Goal: Information Seeking & Learning: Learn about a topic

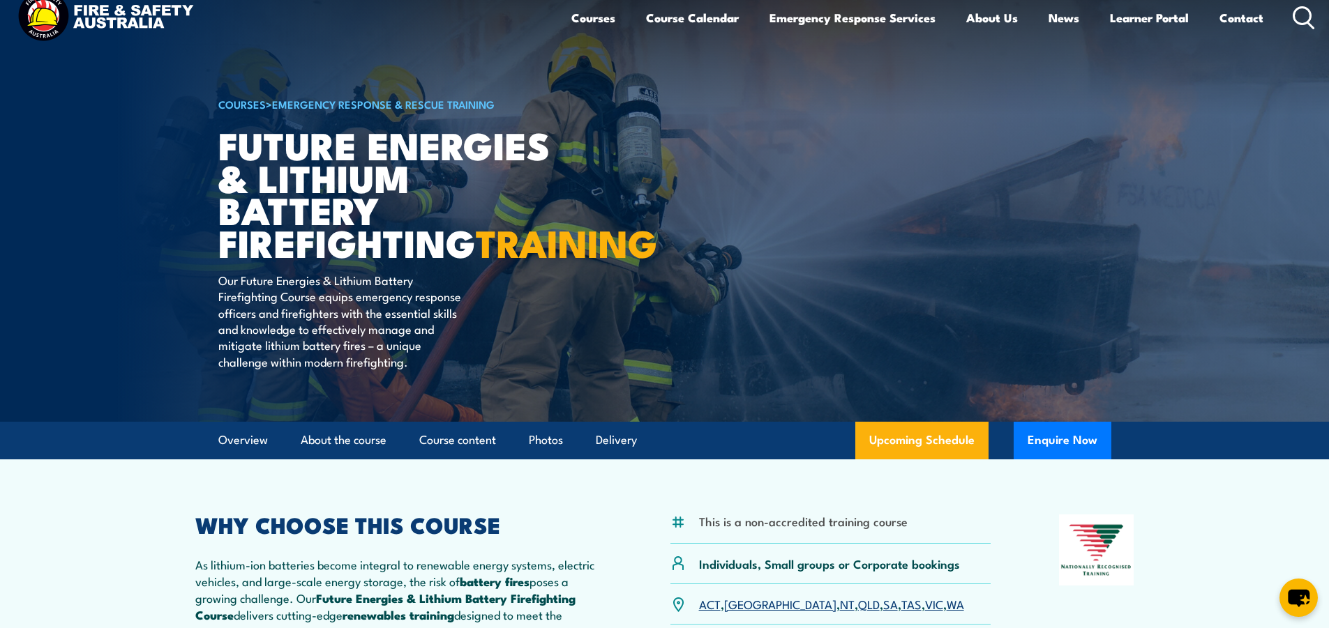
scroll to position [139, 0]
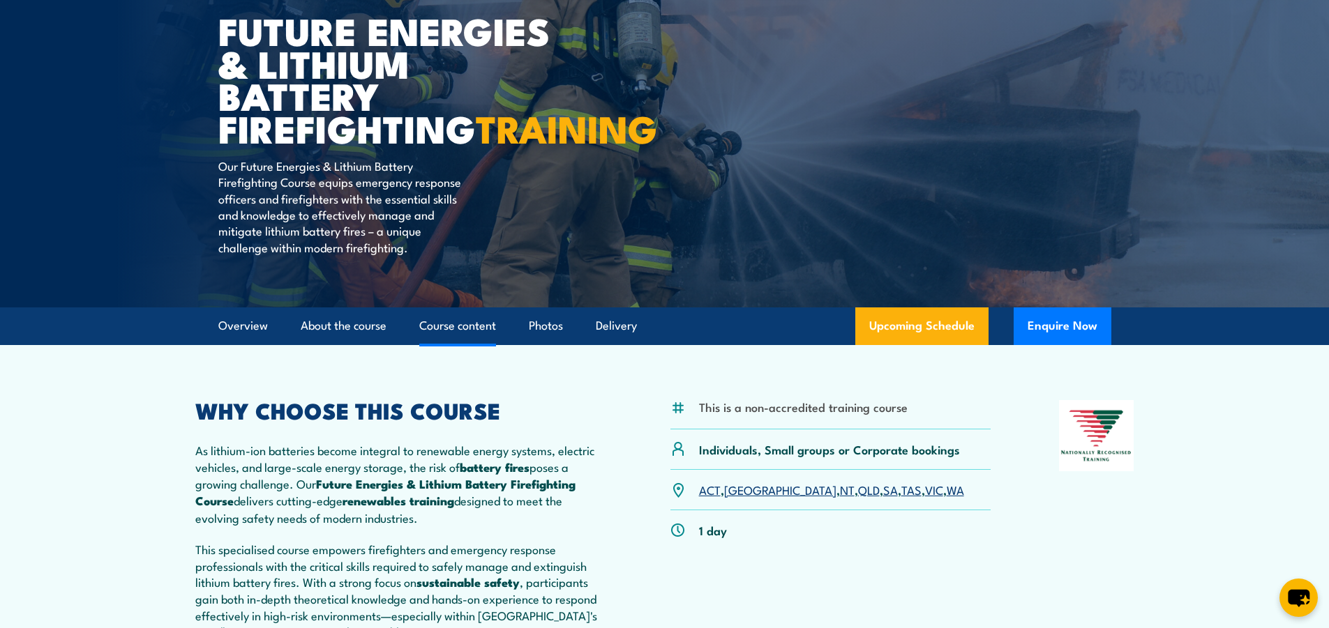
click at [462, 345] on link "Course content" at bounding box center [457, 326] width 77 height 37
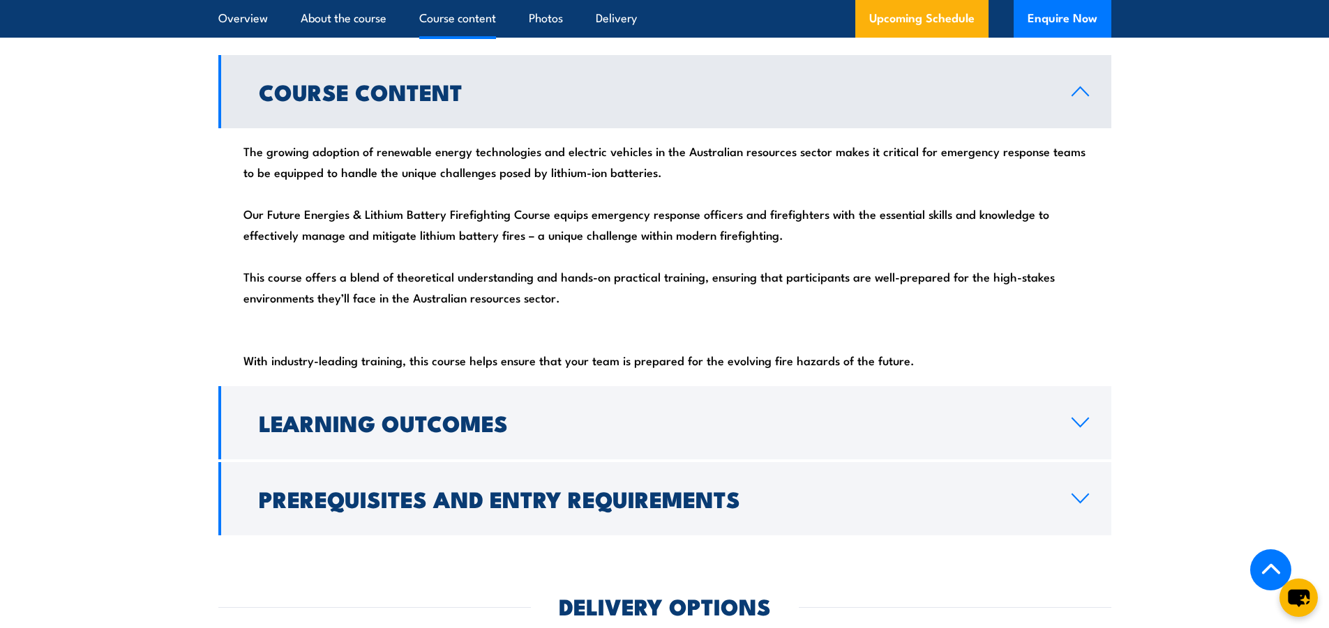
scroll to position [1547, 0]
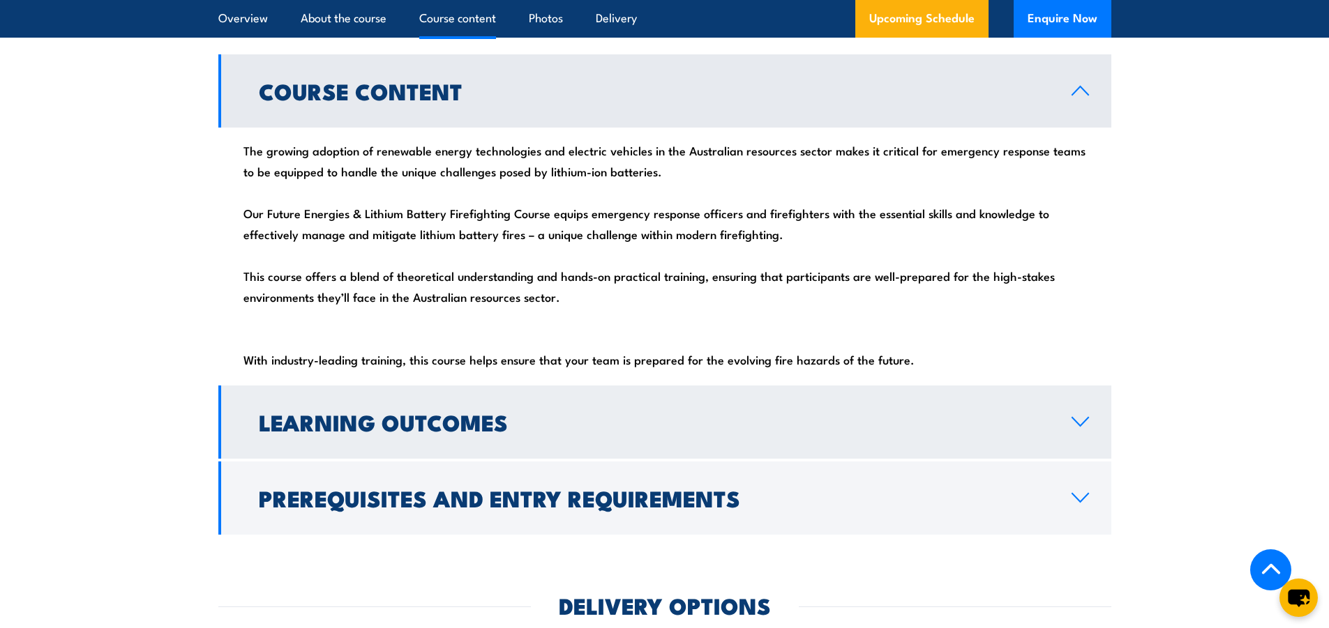
click at [484, 432] on h2 "Learning Outcomes" at bounding box center [654, 422] width 790 height 20
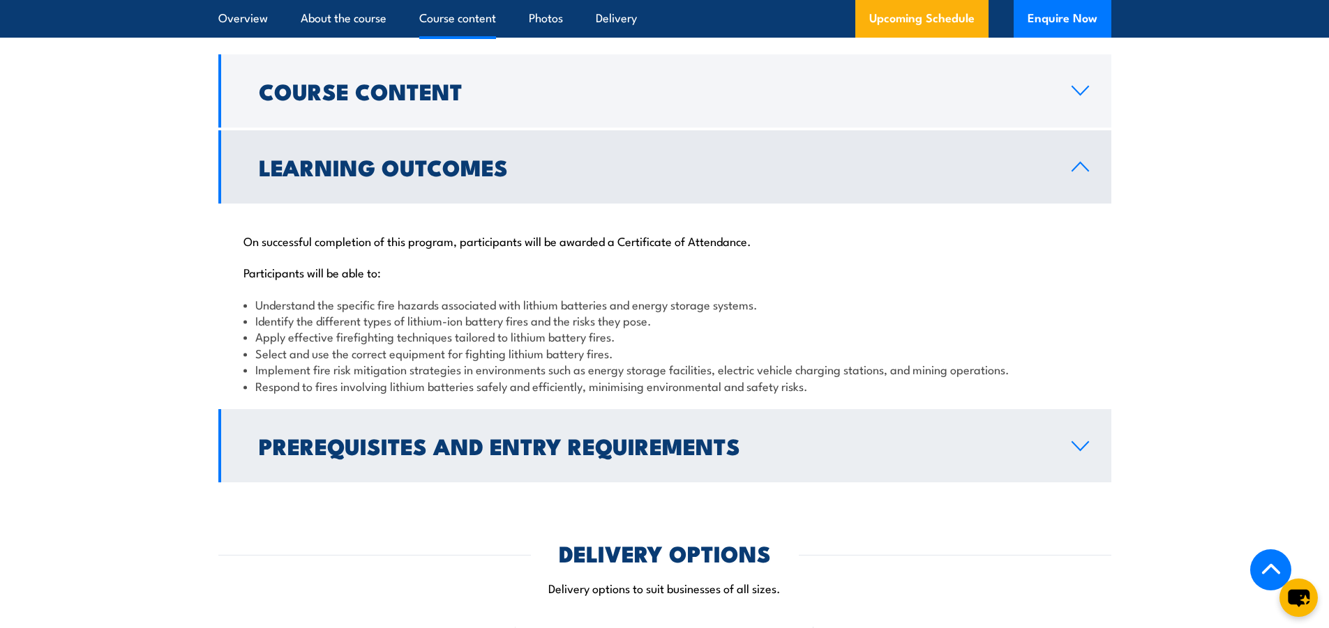
click at [981, 462] on link "Prerequisites and Entry Requirements" at bounding box center [664, 445] width 893 height 73
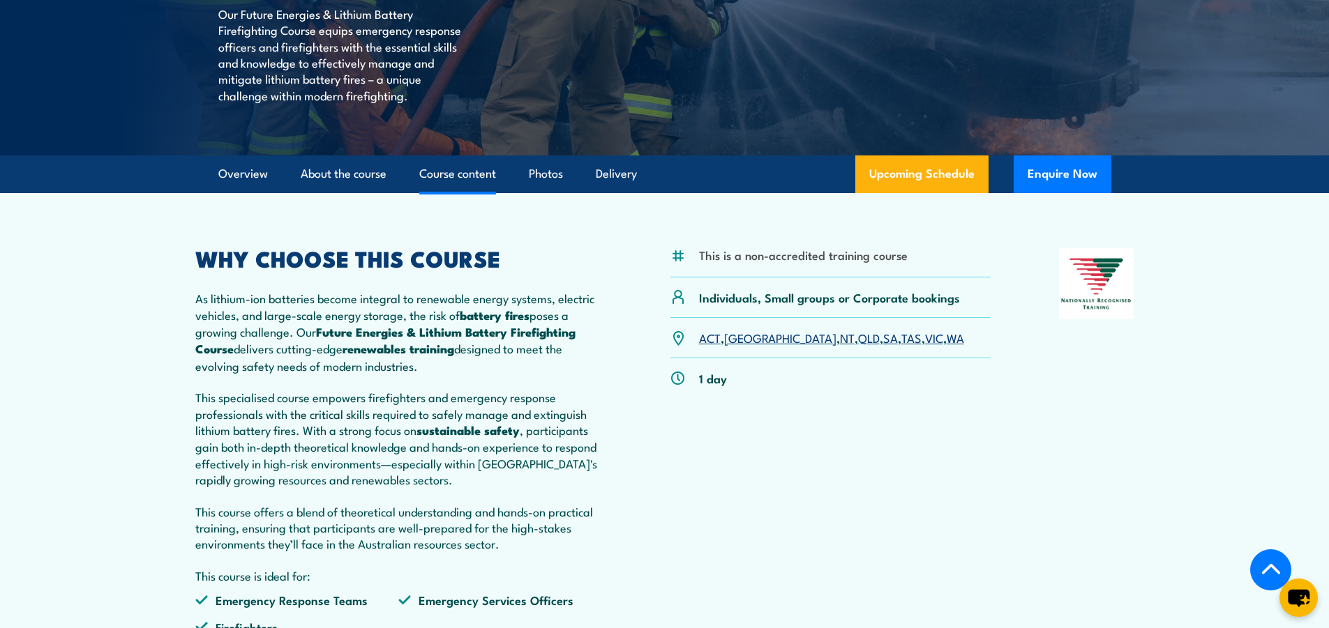
scroll to position [0, 0]
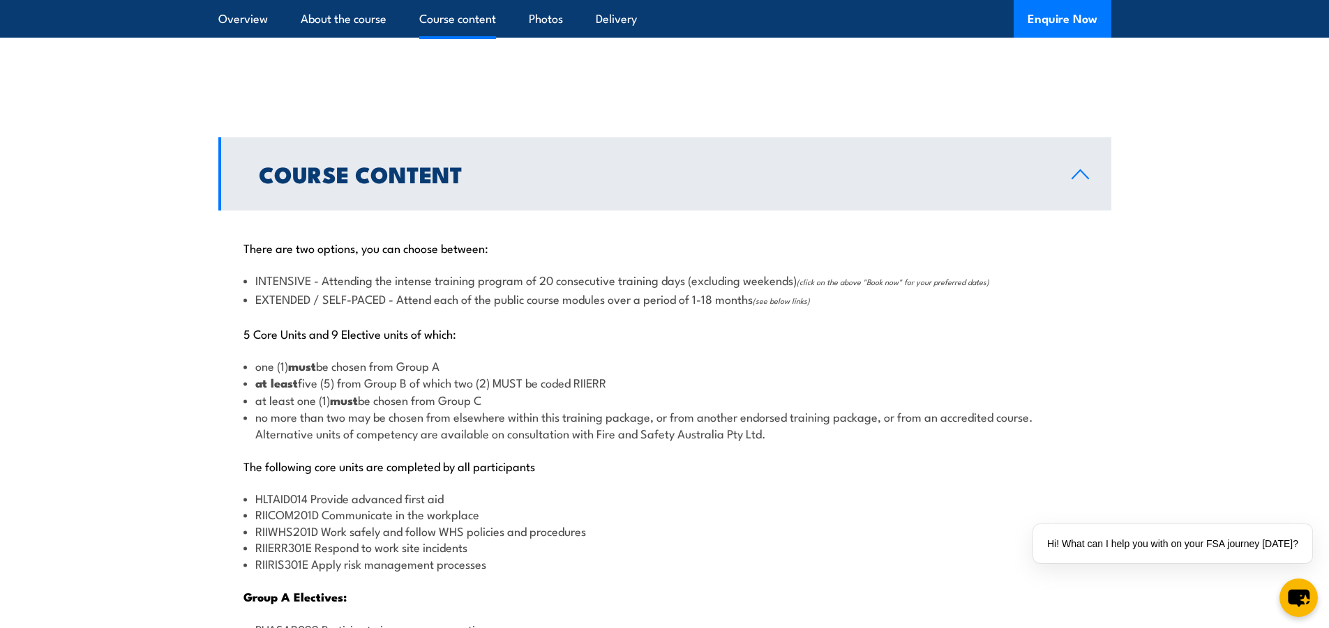
scroll to position [1325, 0]
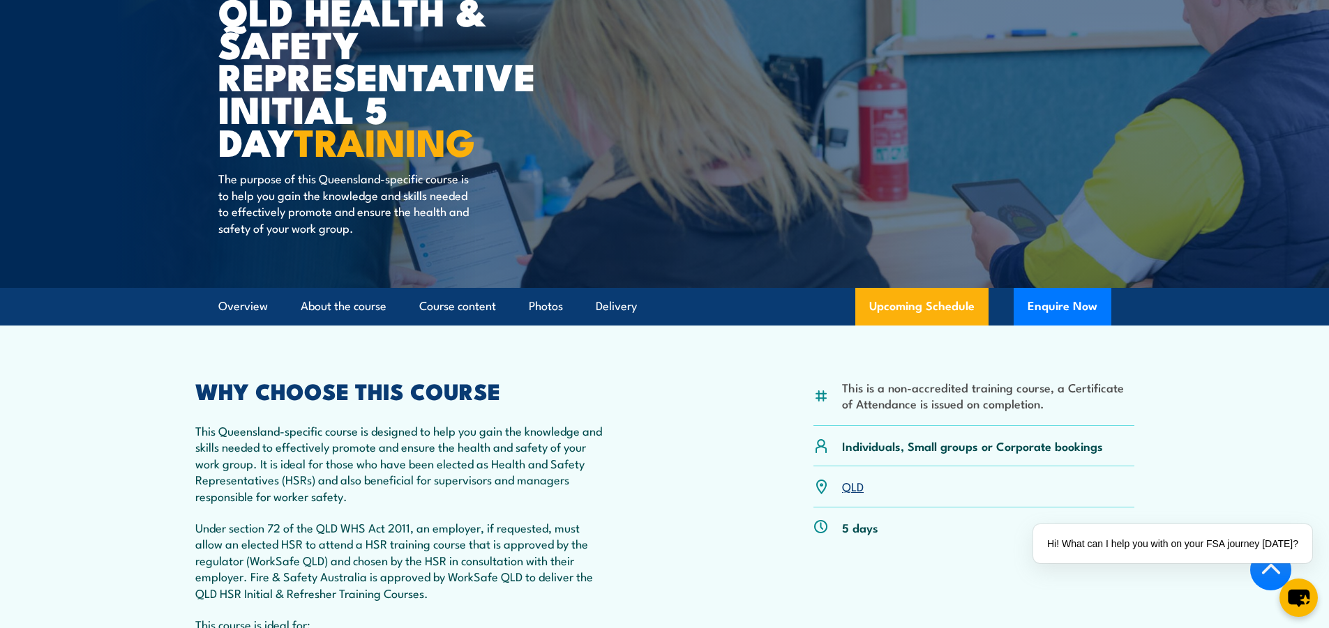
scroll to position [349, 0]
